Goal: Task Accomplishment & Management: Complete application form

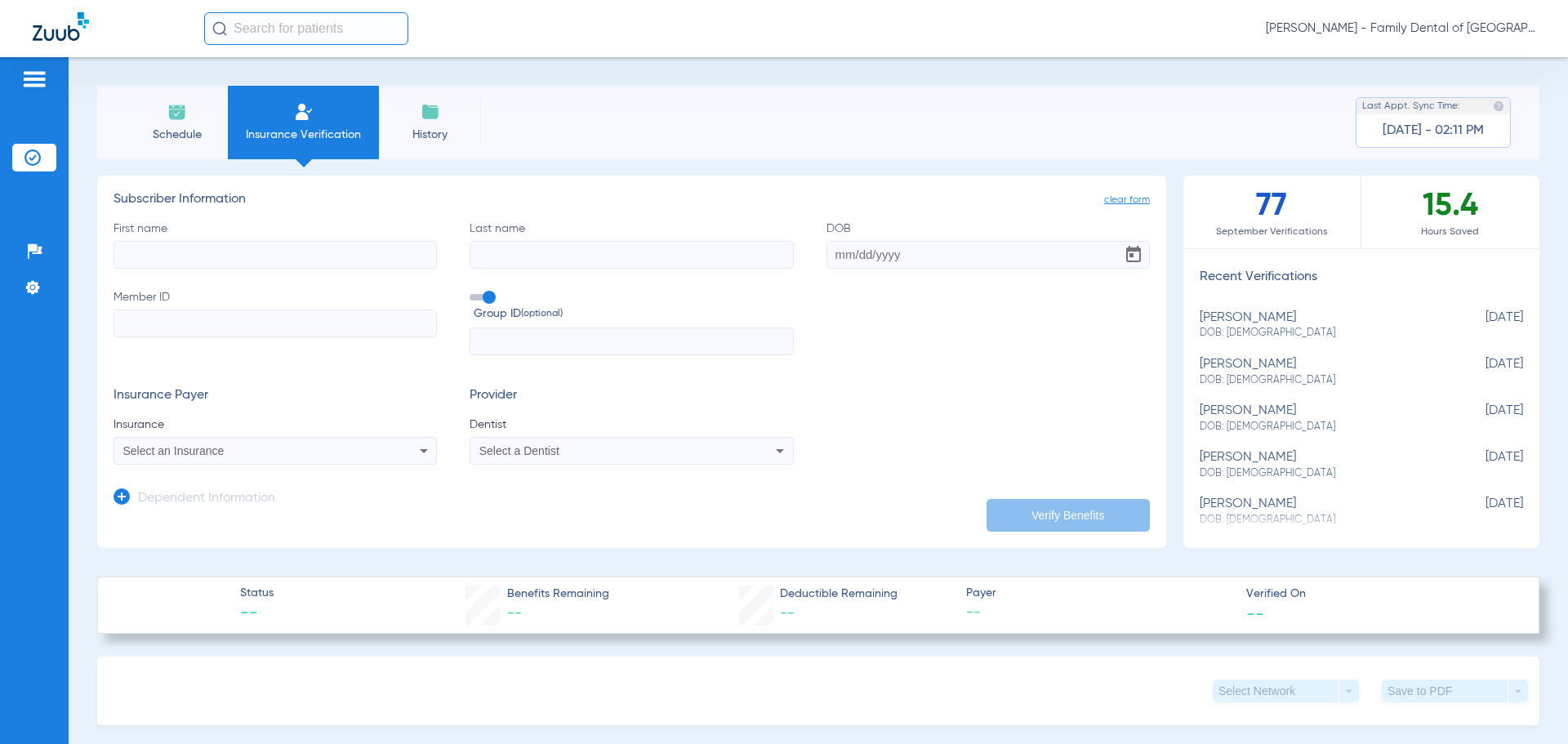
click at [152, 266] on input "First name" at bounding box center [276, 255] width 324 height 28
type input "Alen"
click at [527, 249] on input "Last name" at bounding box center [632, 255] width 324 height 28
type input "Potkrajac"
click at [935, 259] on input "DOB" at bounding box center [989, 255] width 324 height 28
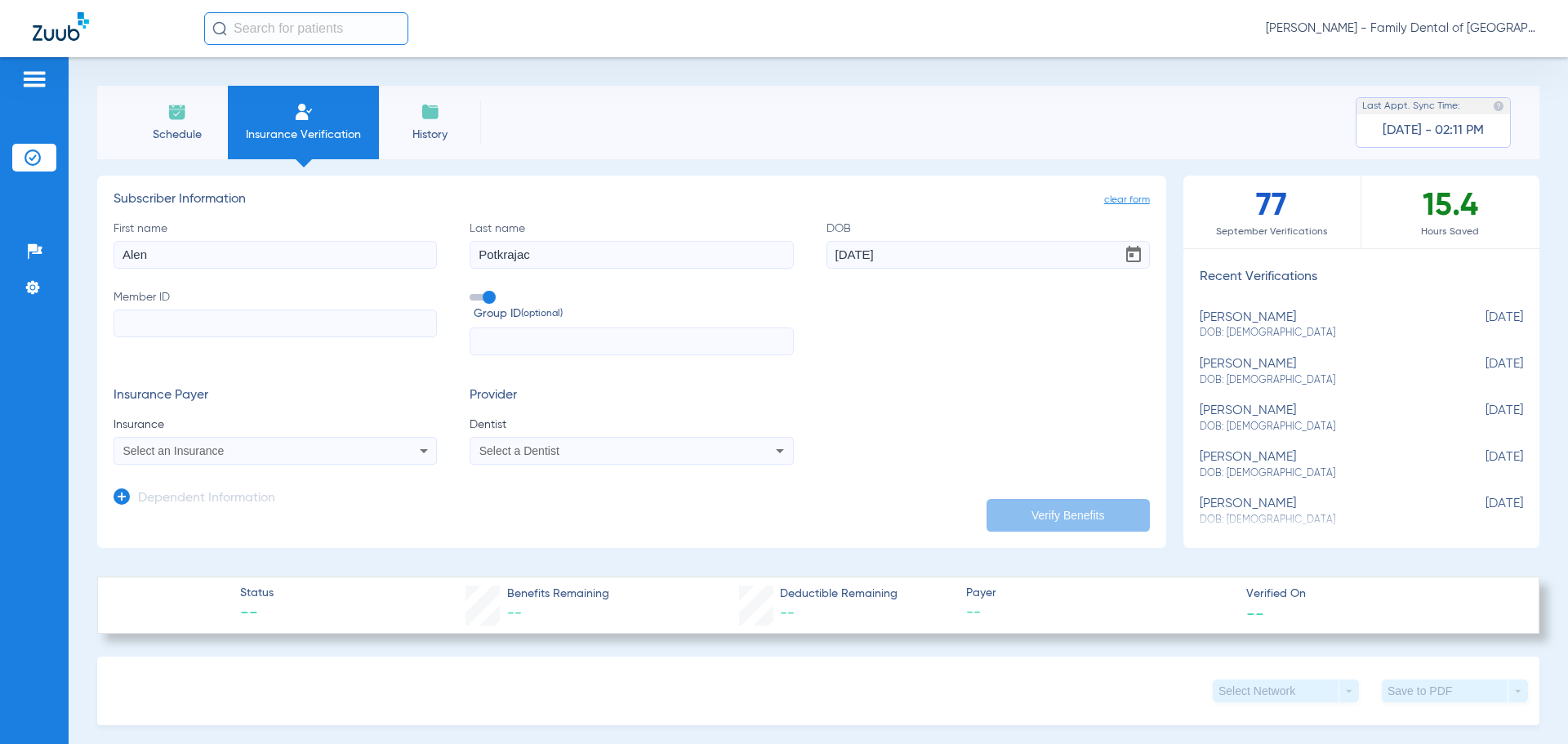
type input "[DATE]"
click at [266, 323] on input "Member ID" at bounding box center [276, 324] width 324 height 28
type input "2030243252"
click at [483, 300] on span at bounding box center [482, 297] width 24 height 6
click at [472, 291] on input "Group ID (optional)" at bounding box center [472, 291] width 0 height 0
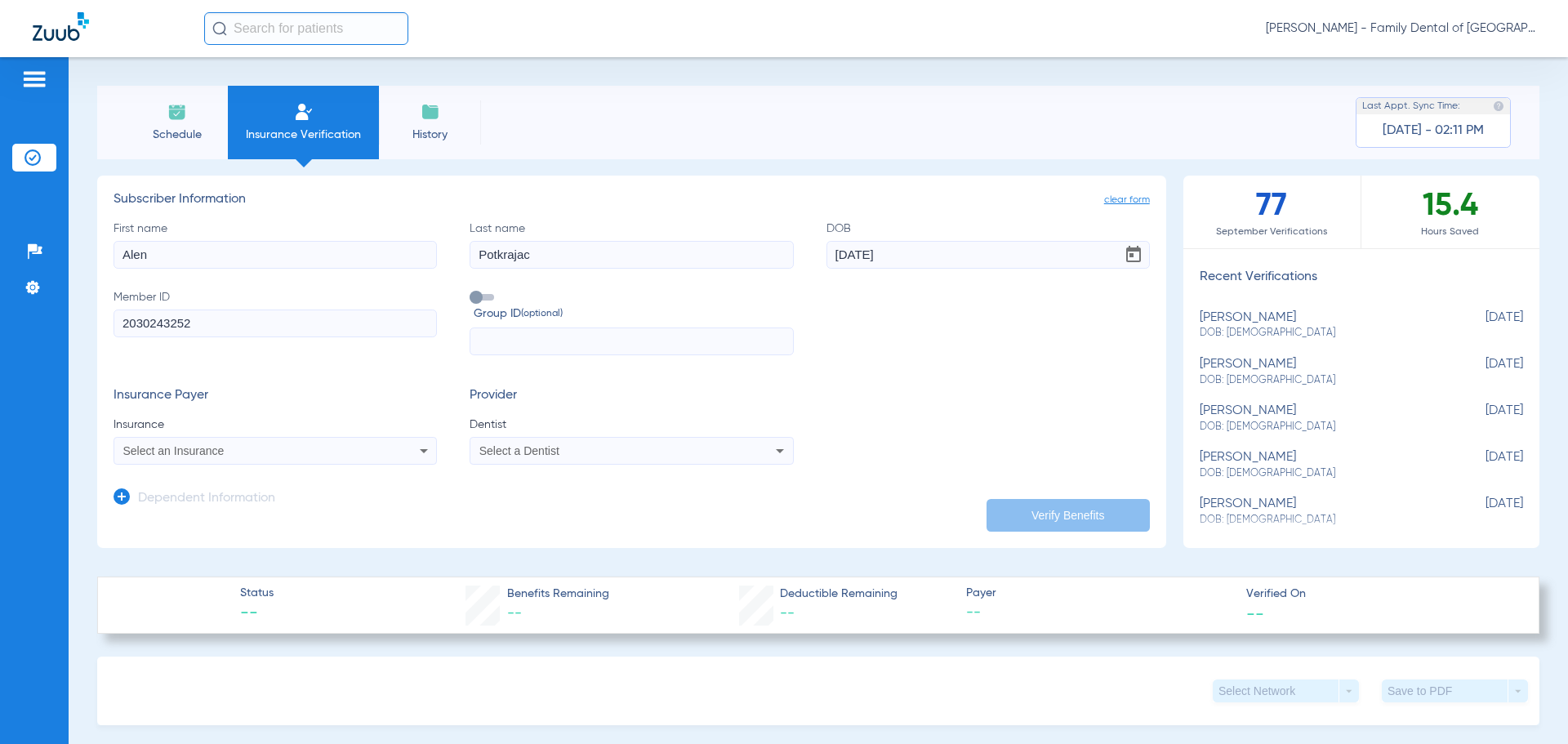
click at [419, 453] on icon at bounding box center [424, 451] width 19 height 19
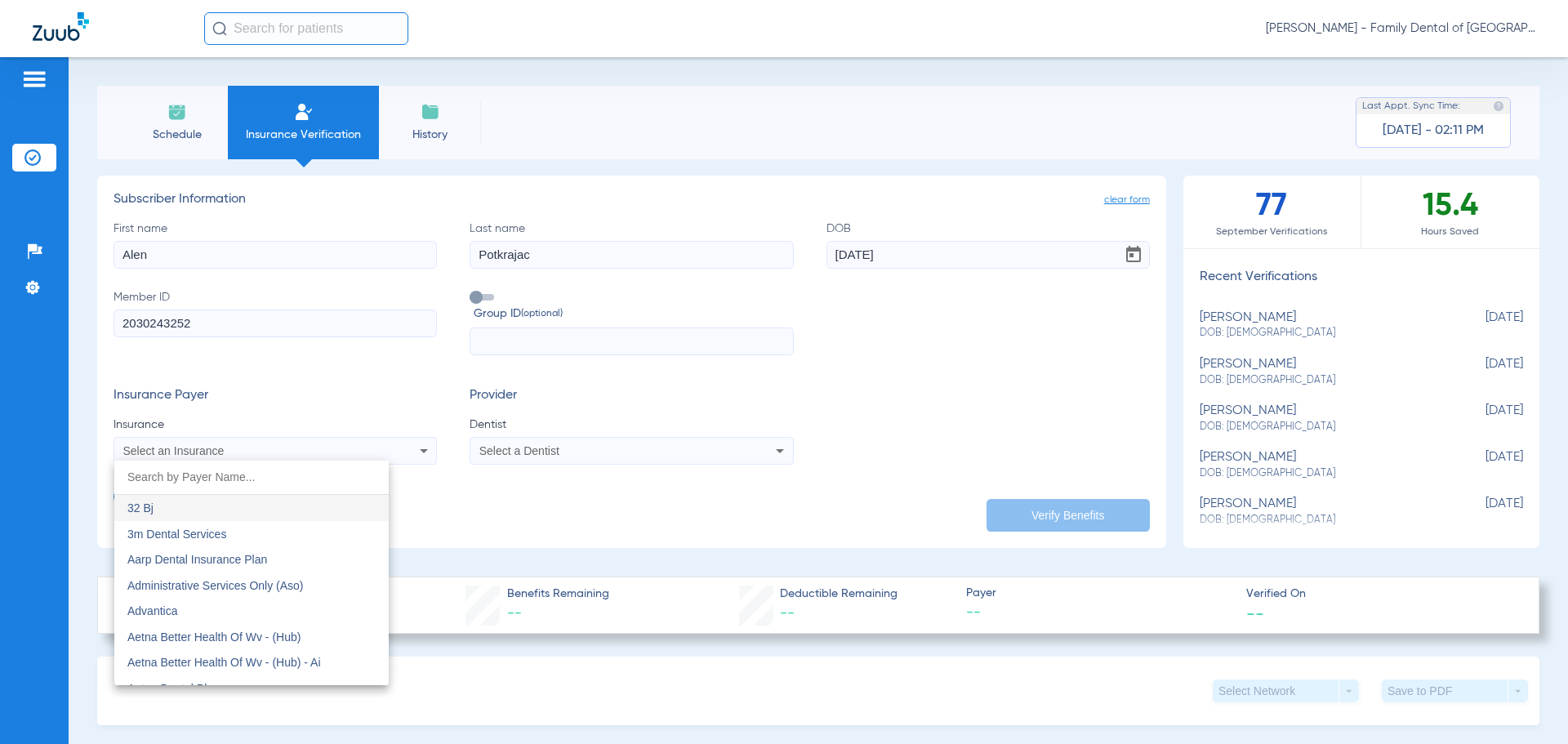
click at [234, 477] on input "dropdown search" at bounding box center [252, 477] width 275 height 33
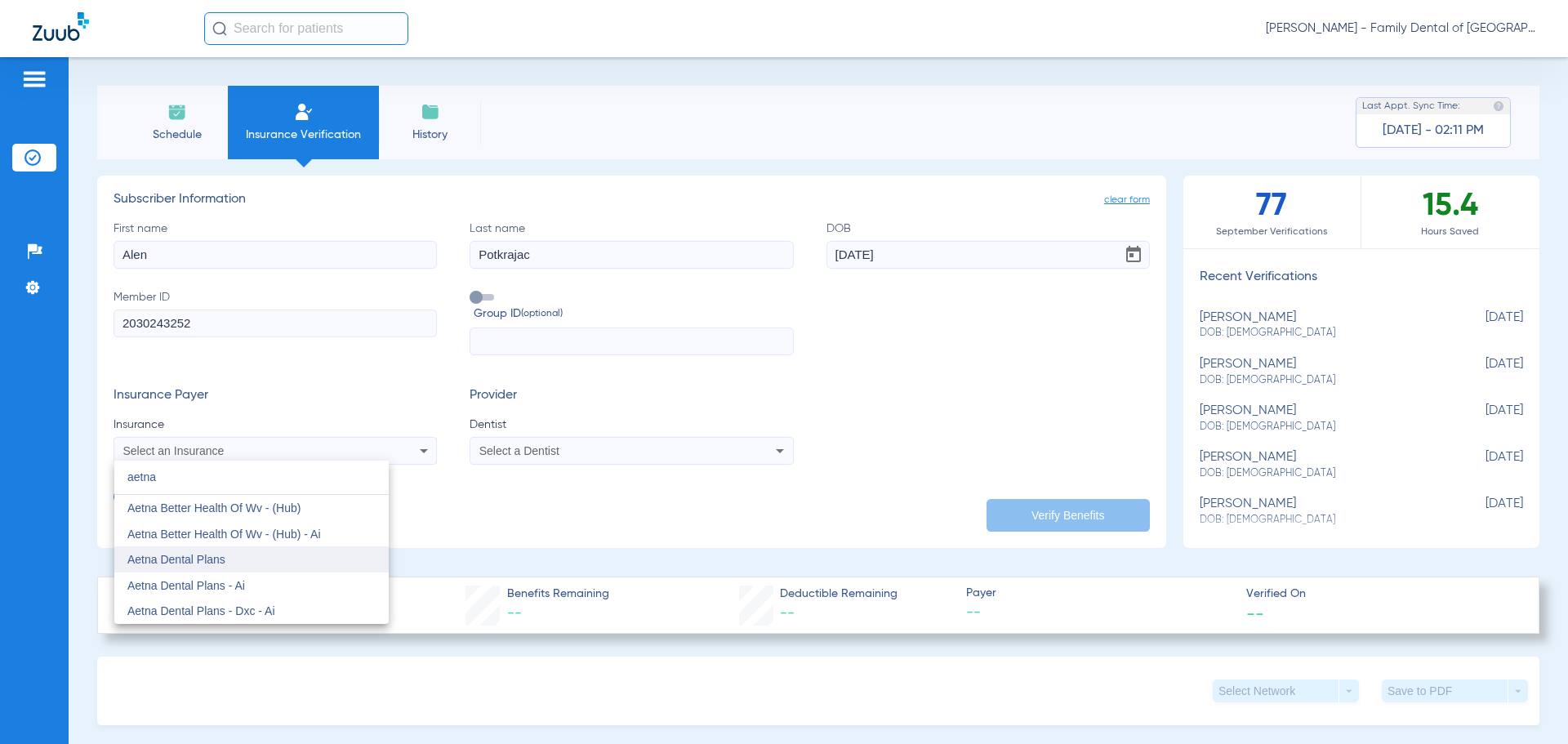
type input "aetna"
click at [204, 558] on span "Aetna Dental Plans" at bounding box center [177, 559] width 98 height 13
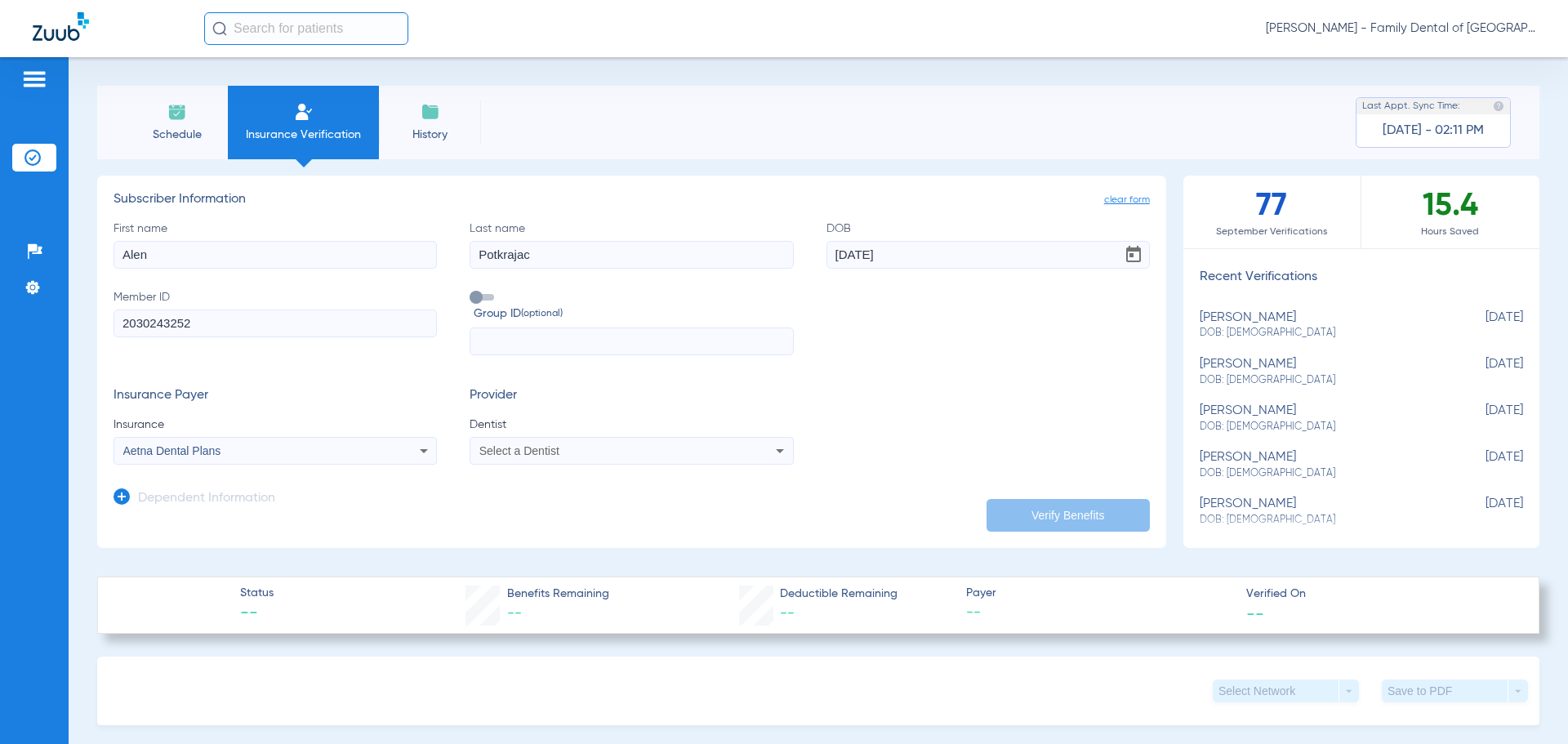
click at [570, 451] on div "Select a Dentist" at bounding box center [601, 451] width 244 height 11
type input "april"
click at [548, 513] on span "[PERSON_NAME]" at bounding box center [528, 508] width 95 height 13
click at [1038, 521] on button "Verify Benefits" at bounding box center [1068, 515] width 164 height 32
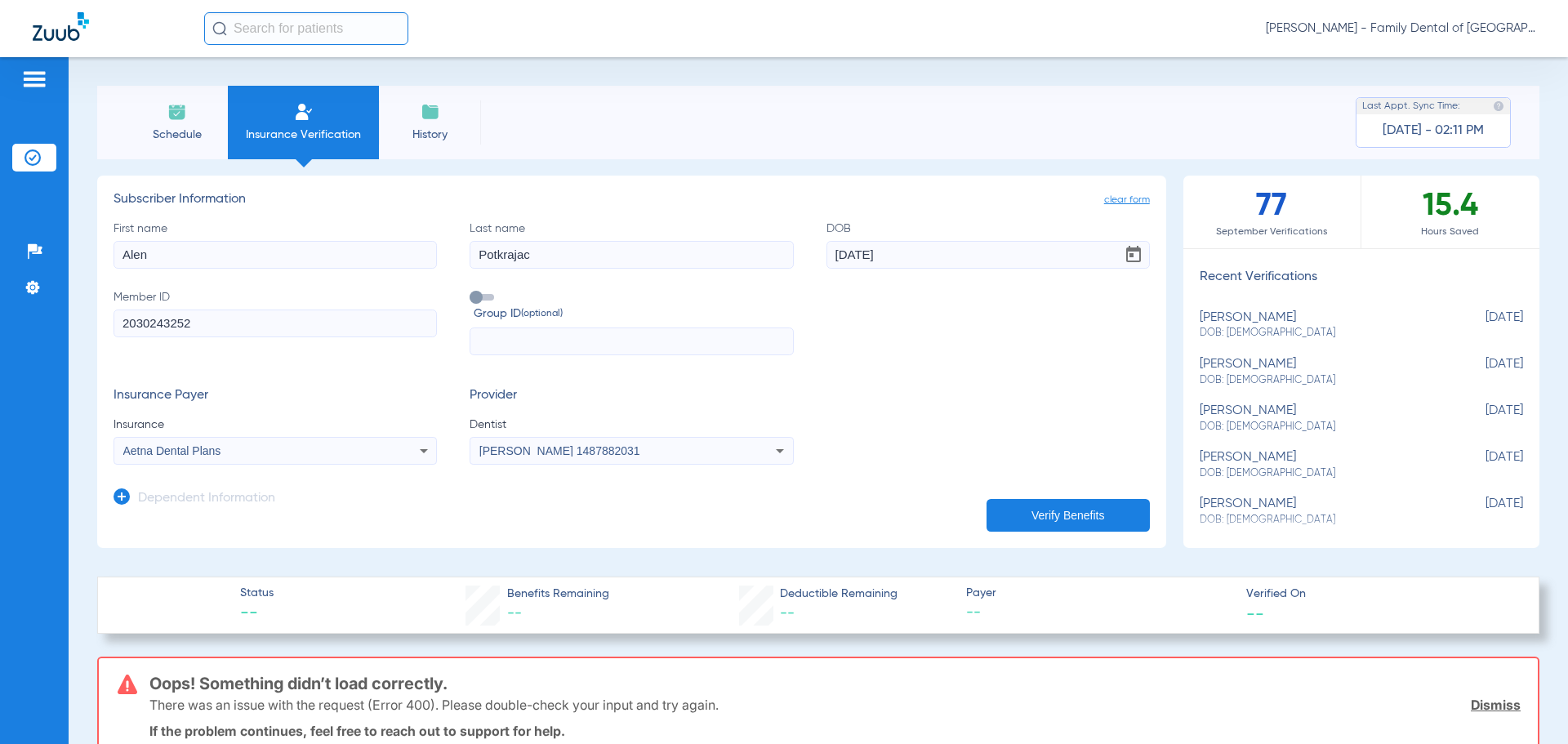
click at [431, 452] on div "Aetna Dental Plans" at bounding box center [276, 451] width 322 height 19
type input "a"
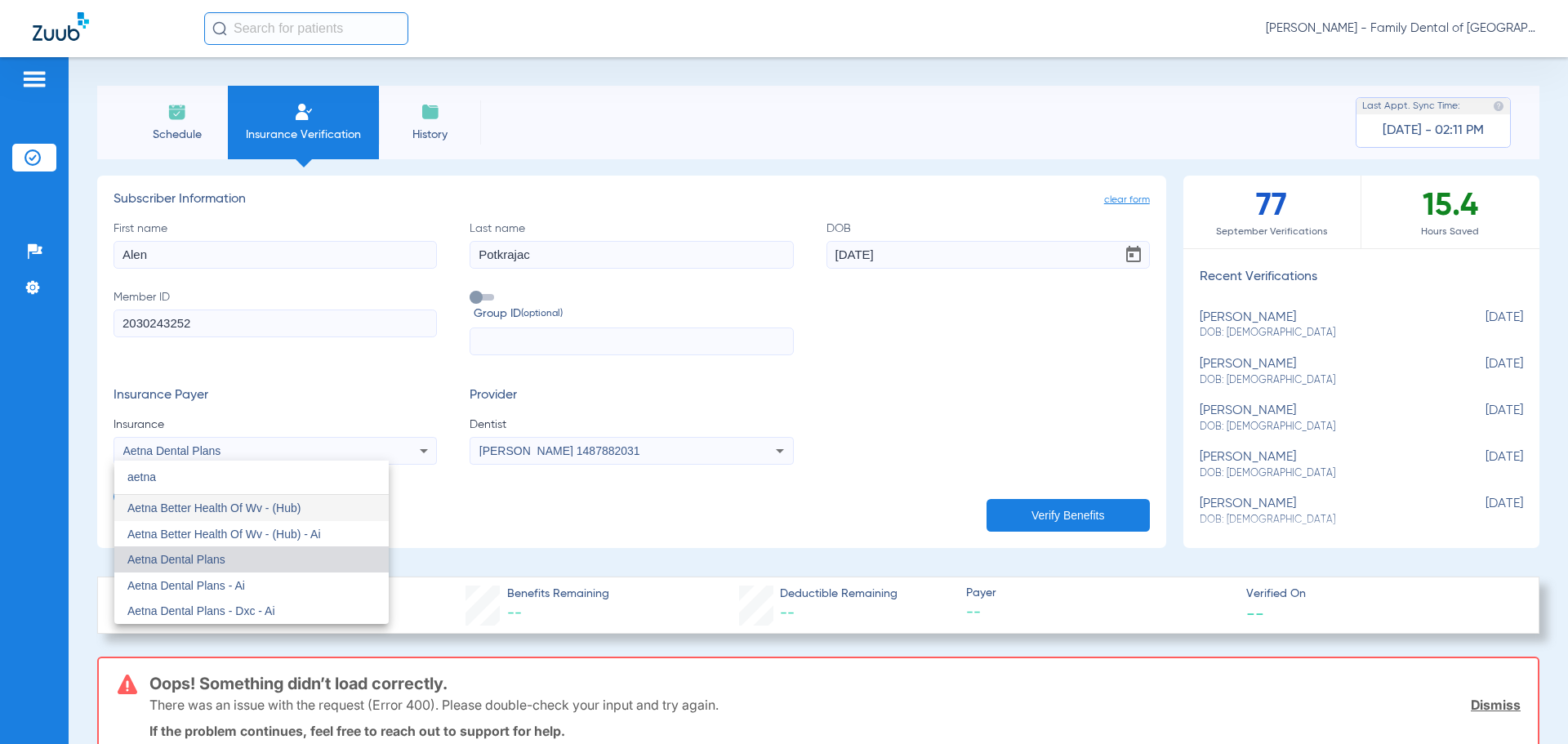
type input "aetna"
click at [235, 567] on mat-option "Aetna Dental Plans" at bounding box center [252, 559] width 275 height 26
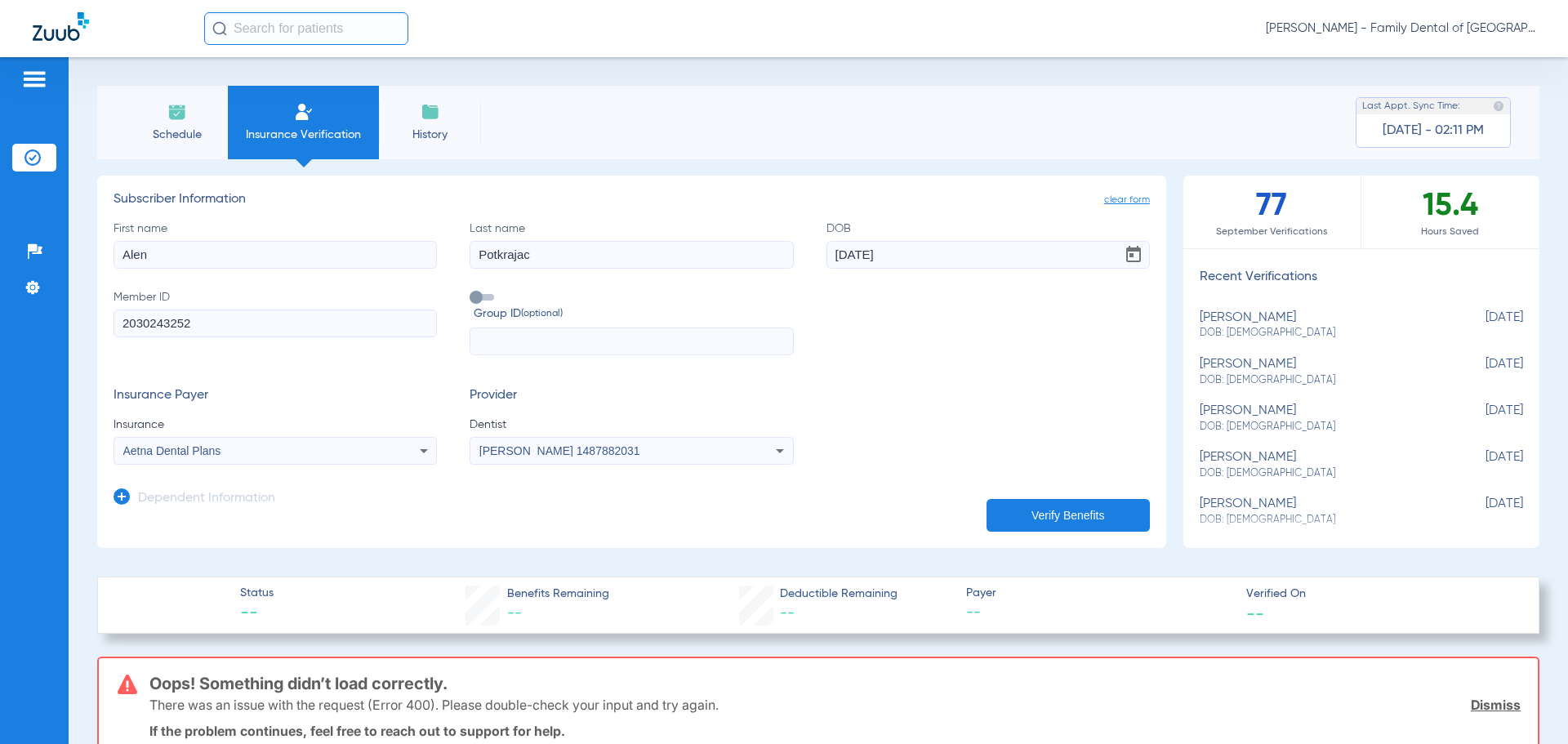
click at [1033, 510] on button "Verify Benefits" at bounding box center [1068, 515] width 164 height 32
